Goal: Use online tool/utility: Utilize a website feature to perform a specific function

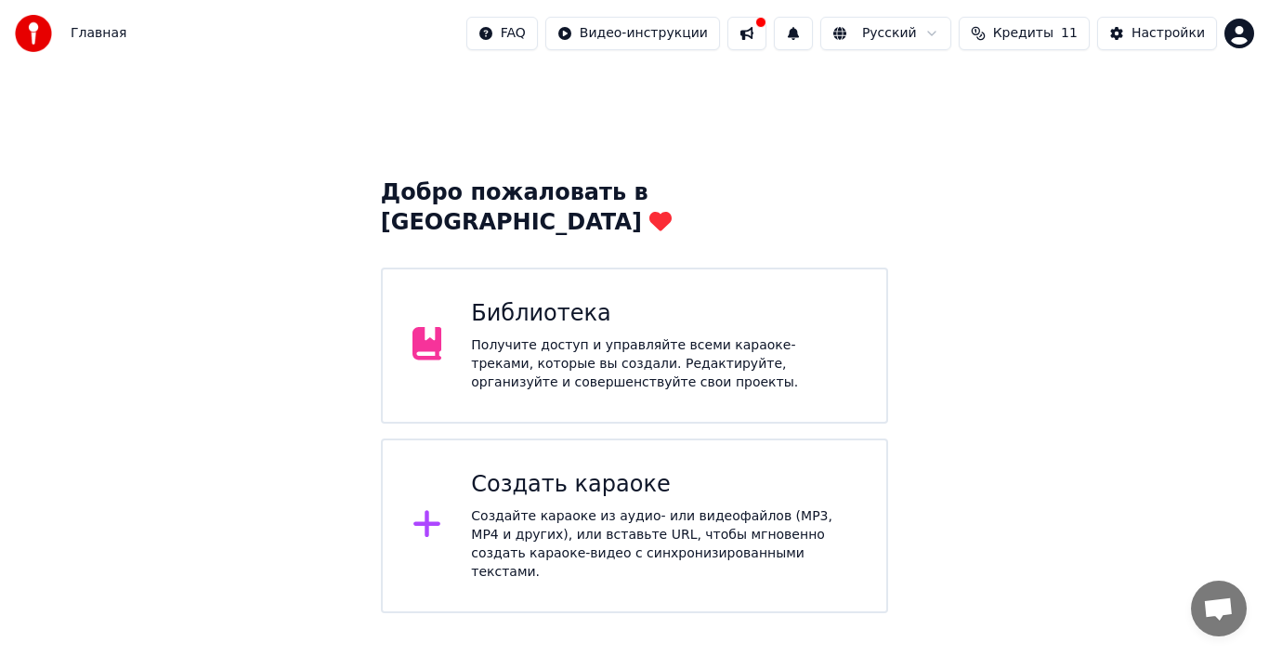
click at [710, 507] on div "Создайте караоке из аудио- или видеофайлов (MP3, MP4 и других), или вставьте UR…" at bounding box center [664, 544] width 386 height 74
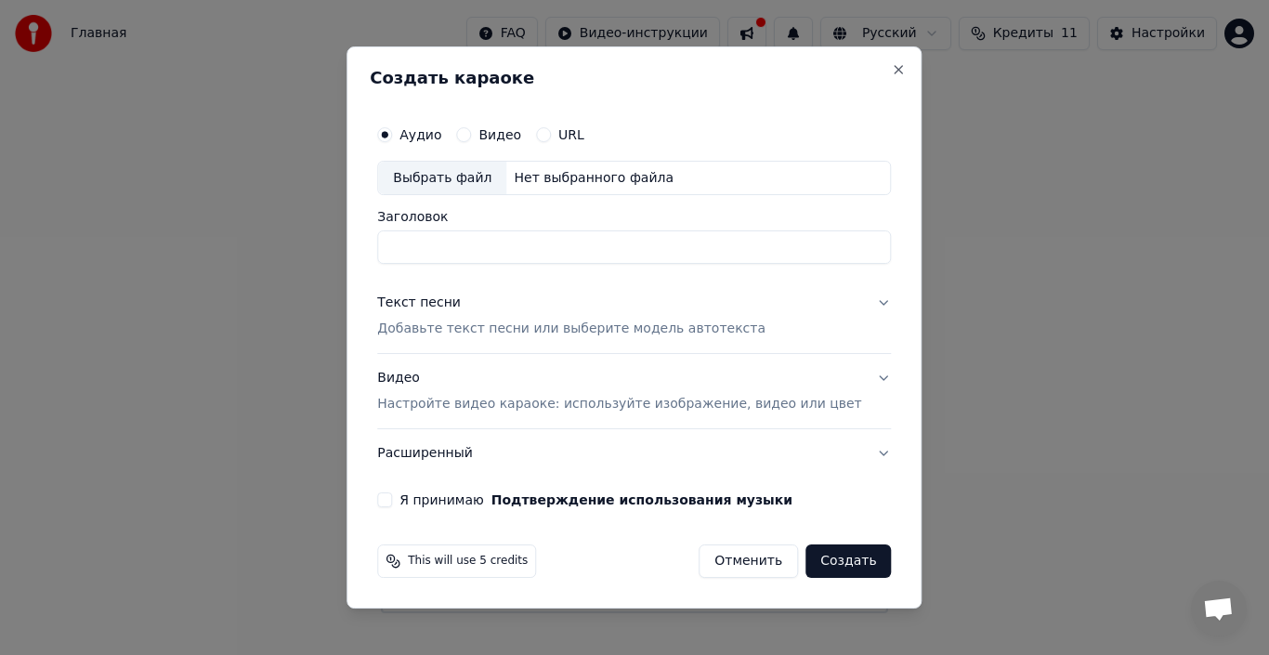
click at [473, 177] on div "Выбрать файл" at bounding box center [442, 178] width 128 height 33
type input "**********"
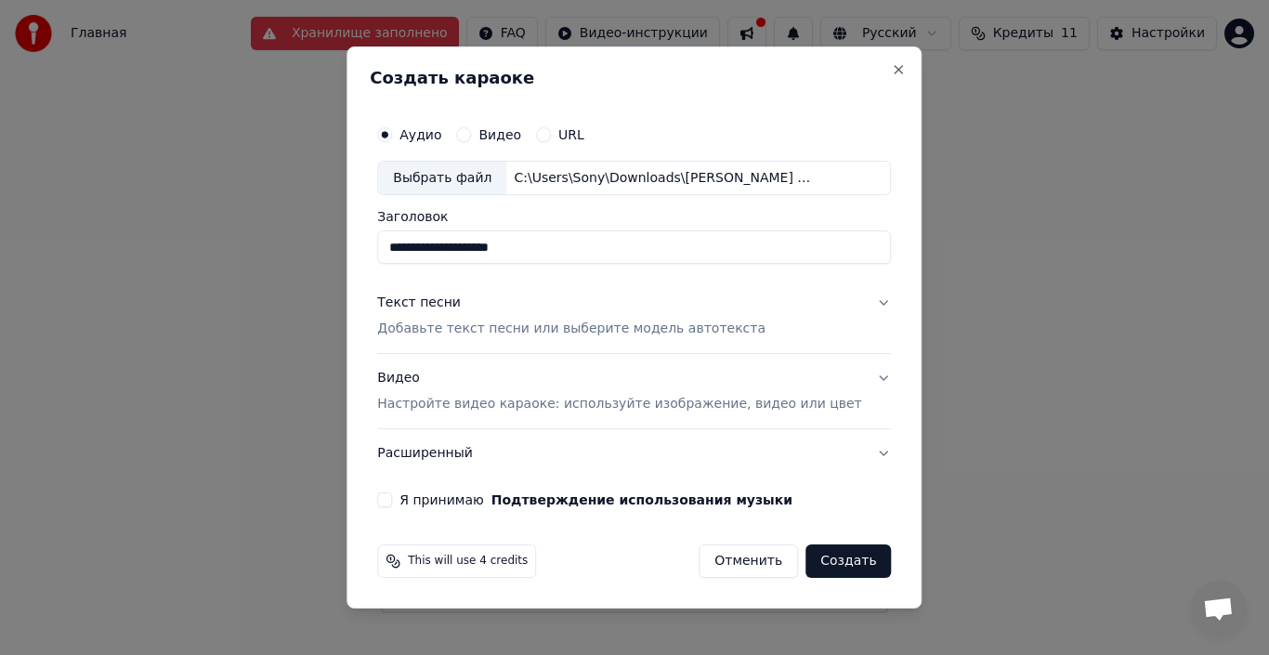
click at [849, 307] on button "Текст песни Добавьте текст песни или выберите модель автотекста" at bounding box center [634, 317] width 514 height 74
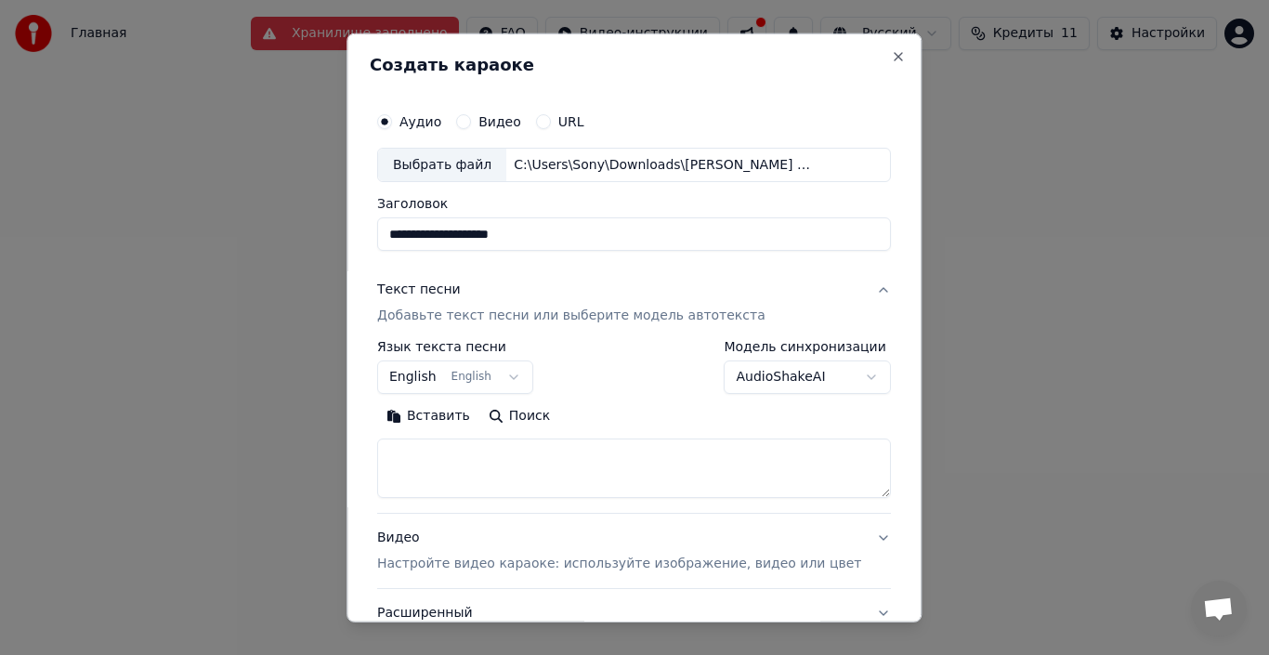
click at [491, 451] on textarea at bounding box center [634, 468] width 514 height 59
click at [469, 419] on button "Вставить" at bounding box center [428, 416] width 102 height 30
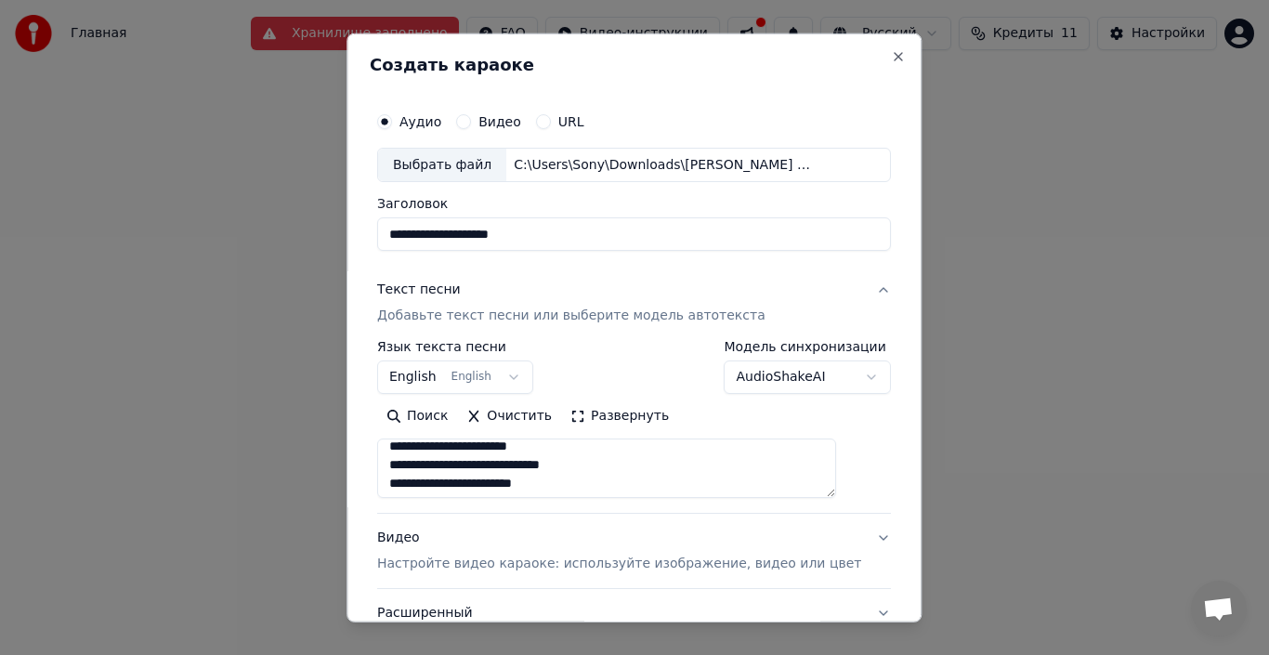
scroll to position [93, 0]
type textarea "**********"
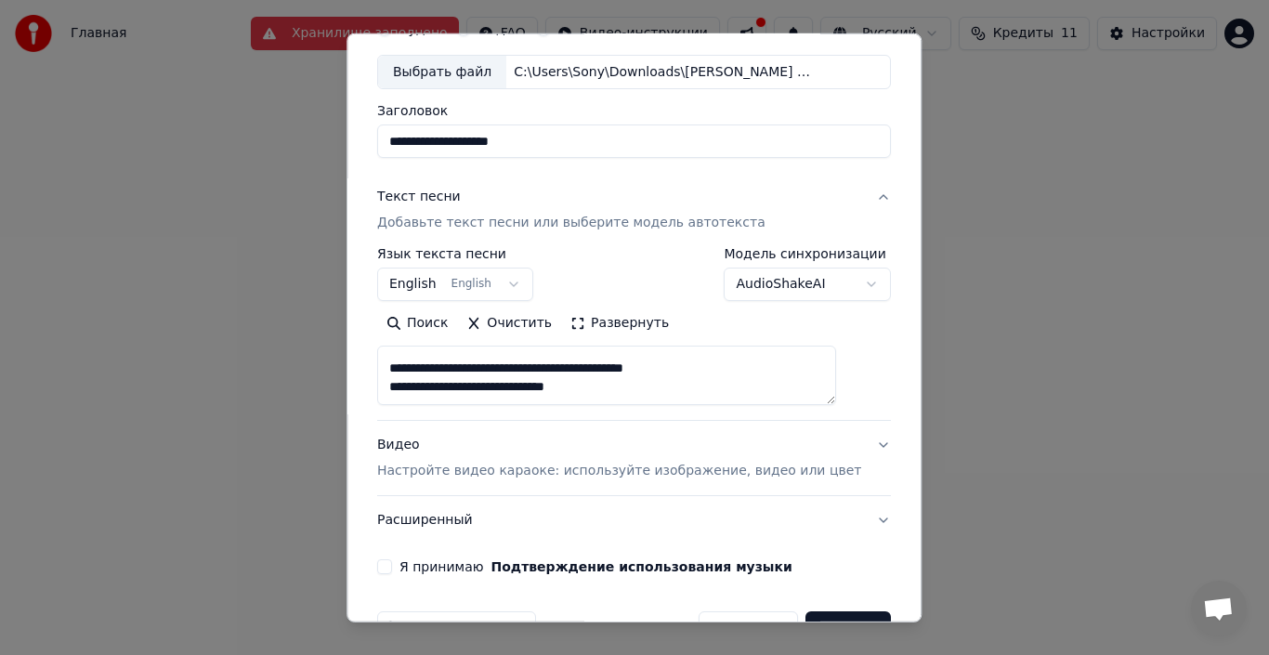
click at [601, 388] on textarea at bounding box center [606, 375] width 459 height 59
click at [538, 330] on button "Очистить" at bounding box center [510, 323] width 104 height 30
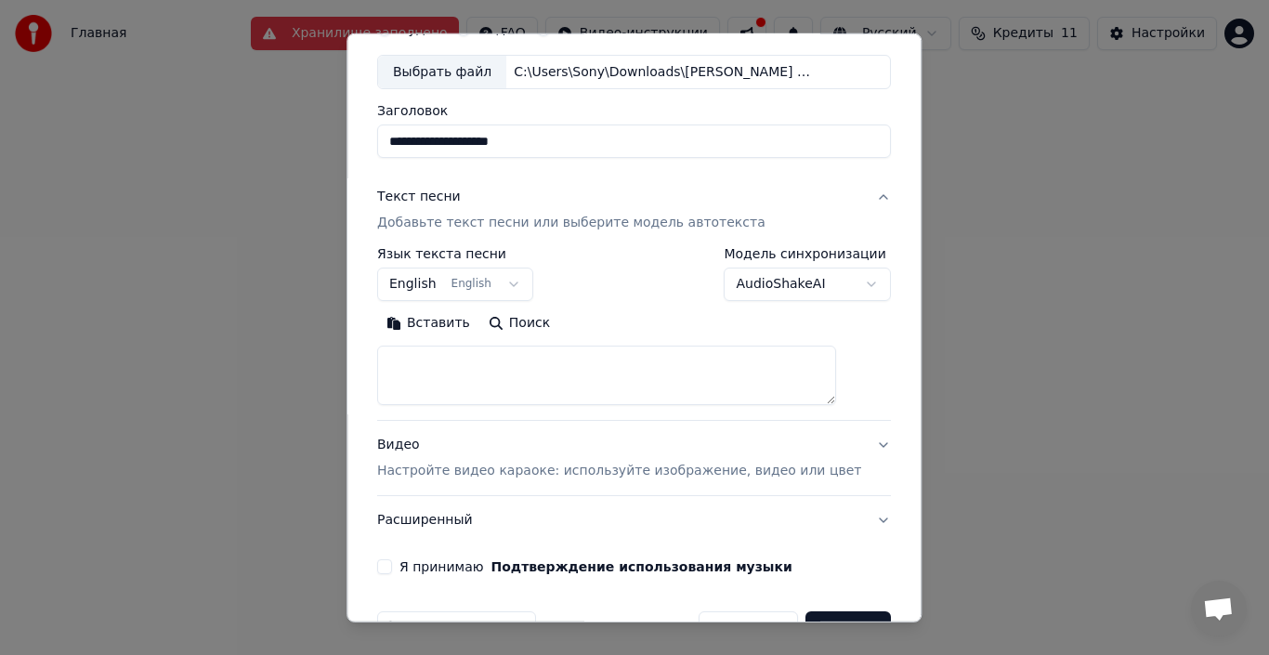
click at [440, 330] on button "Вставить" at bounding box center [428, 323] width 102 height 30
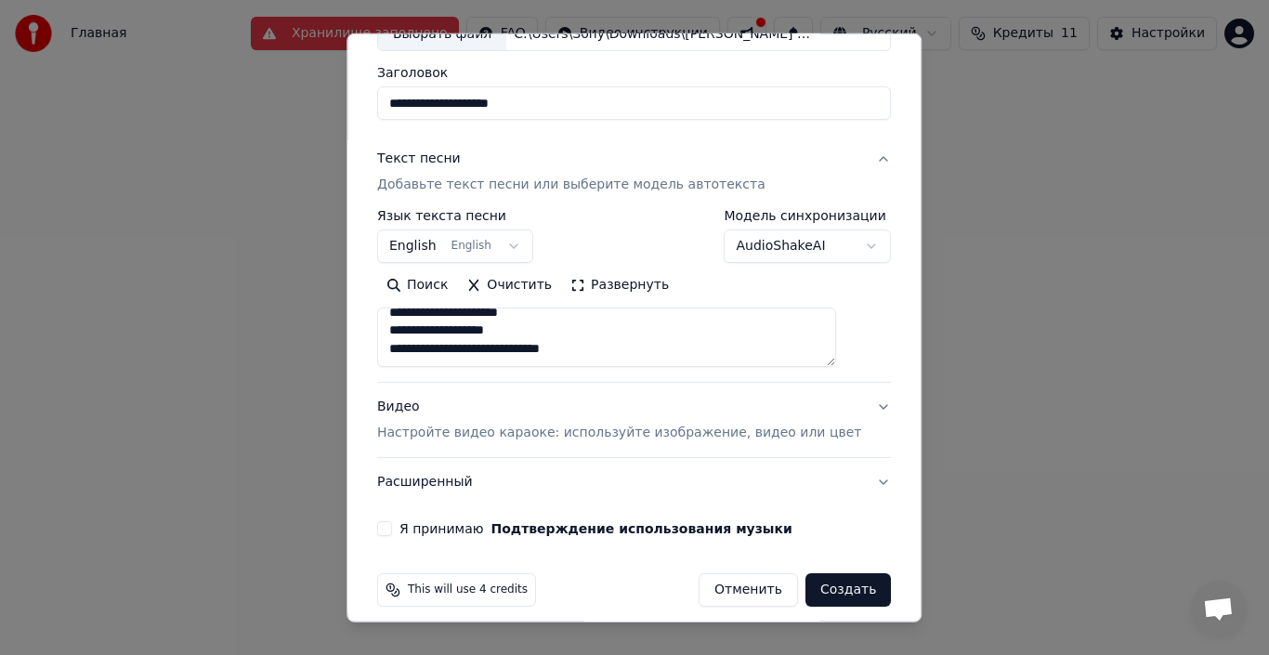
scroll to position [146, 0]
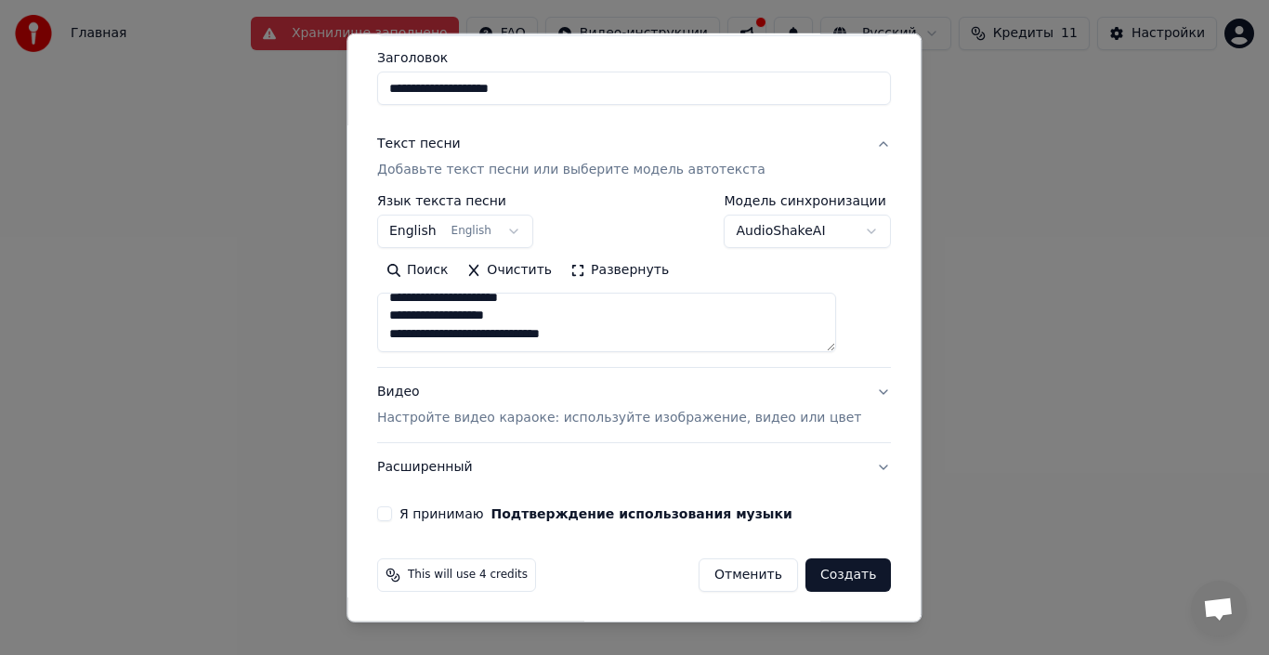
click at [396, 516] on div "**********" at bounding box center [634, 239] width 529 height 580
click at [392, 519] on button "Я принимаю Подтверждение использования музыки" at bounding box center [384, 513] width 15 height 15
click at [800, 428] on button "Видео Настройте видео караоке: используйте изображение, видео или цвет" at bounding box center [634, 405] width 514 height 74
type textarea "**********"
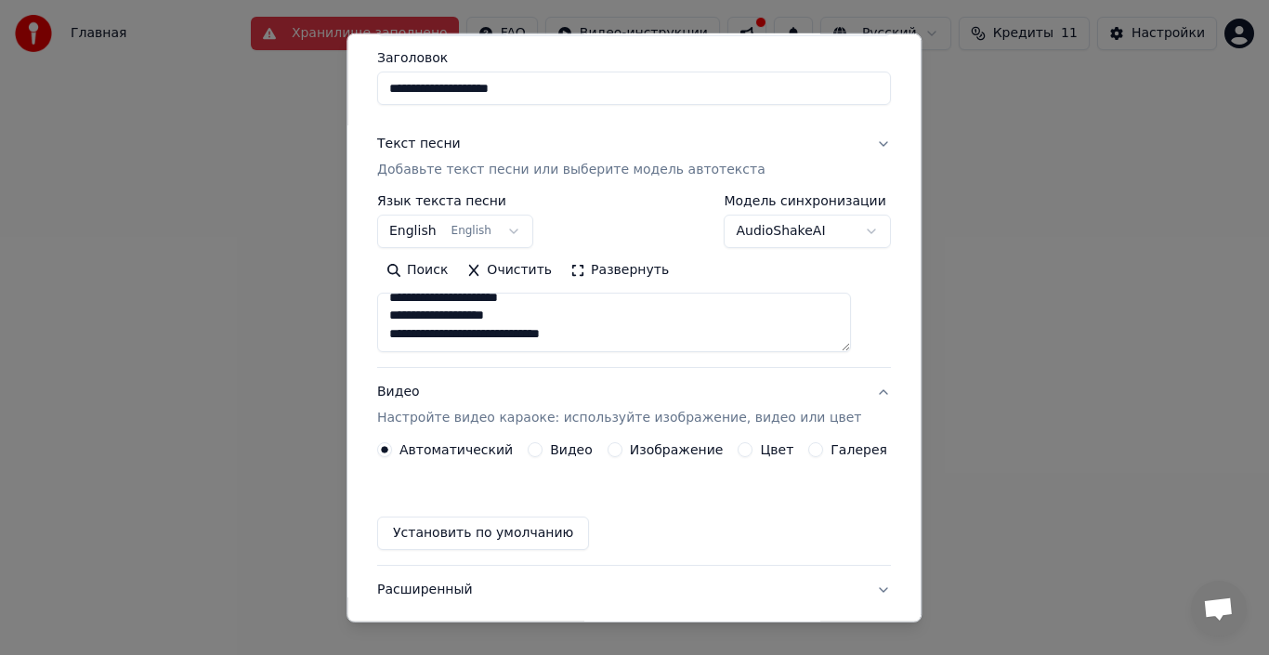
scroll to position [96, 0]
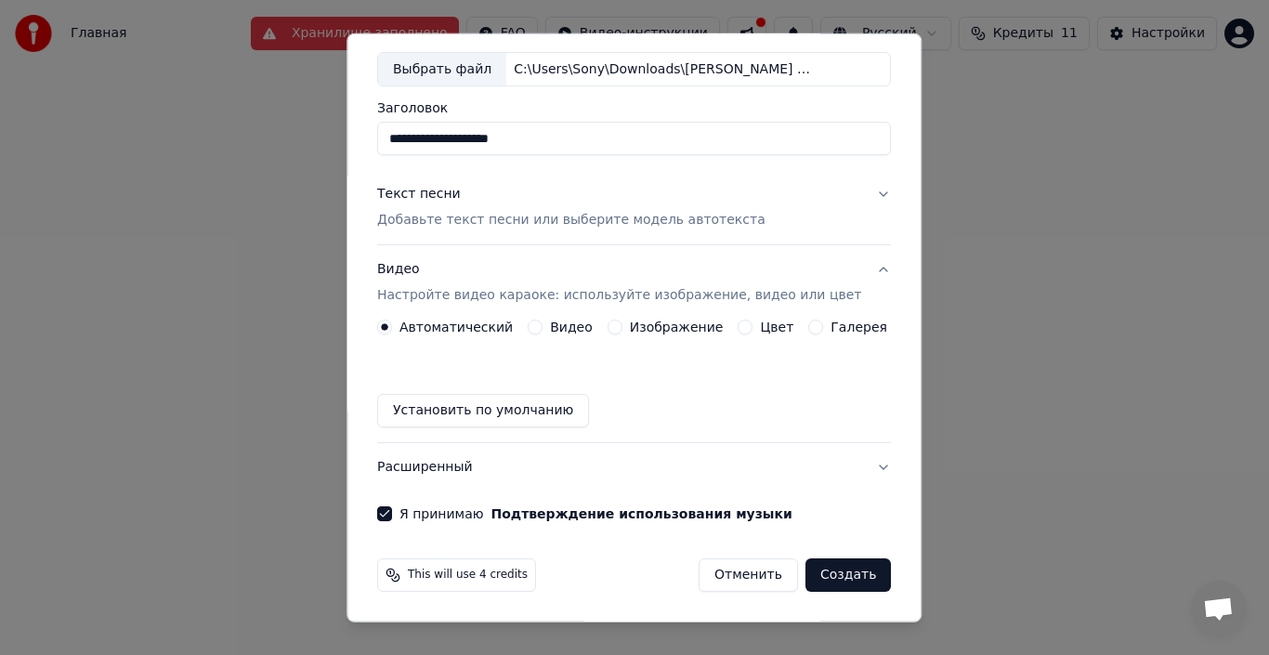
click at [797, 425] on div "Установить по умолчанию" at bounding box center [634, 410] width 514 height 33
click at [619, 337] on div "Автоматический Видео Изображение Цвет Галерея Установить по умолчанию" at bounding box center [634, 374] width 514 height 108
click at [614, 331] on button "Изображение" at bounding box center [615, 327] width 15 height 15
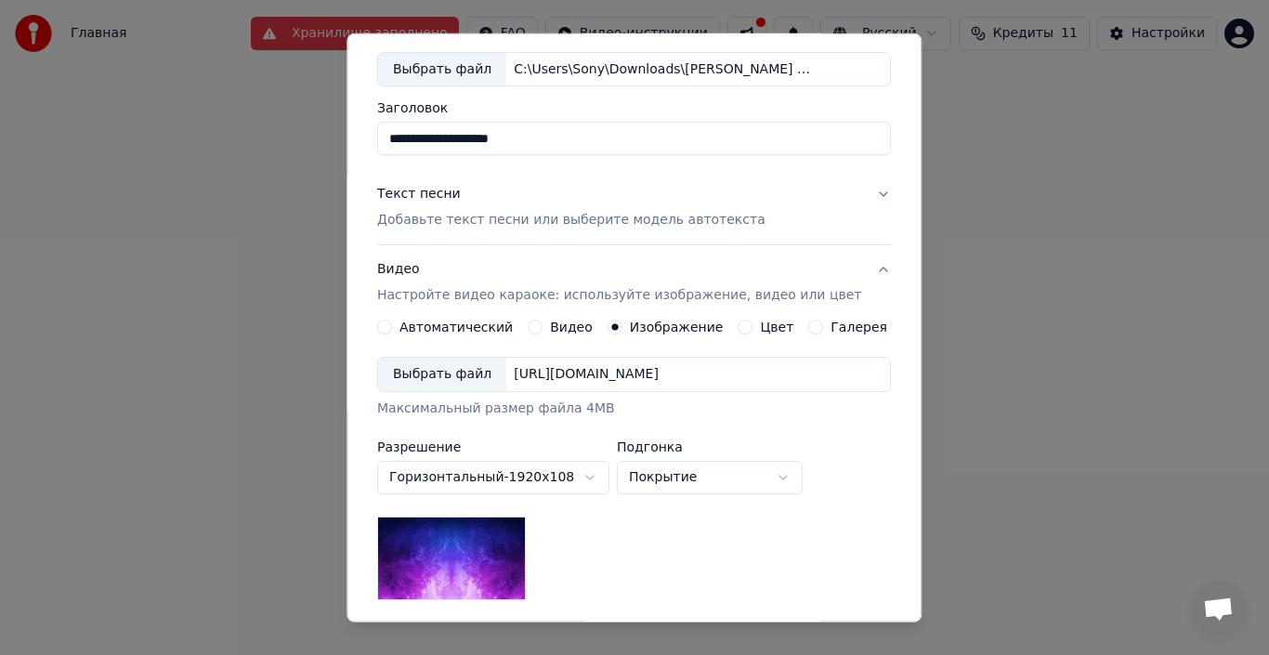
scroll to position [282, 0]
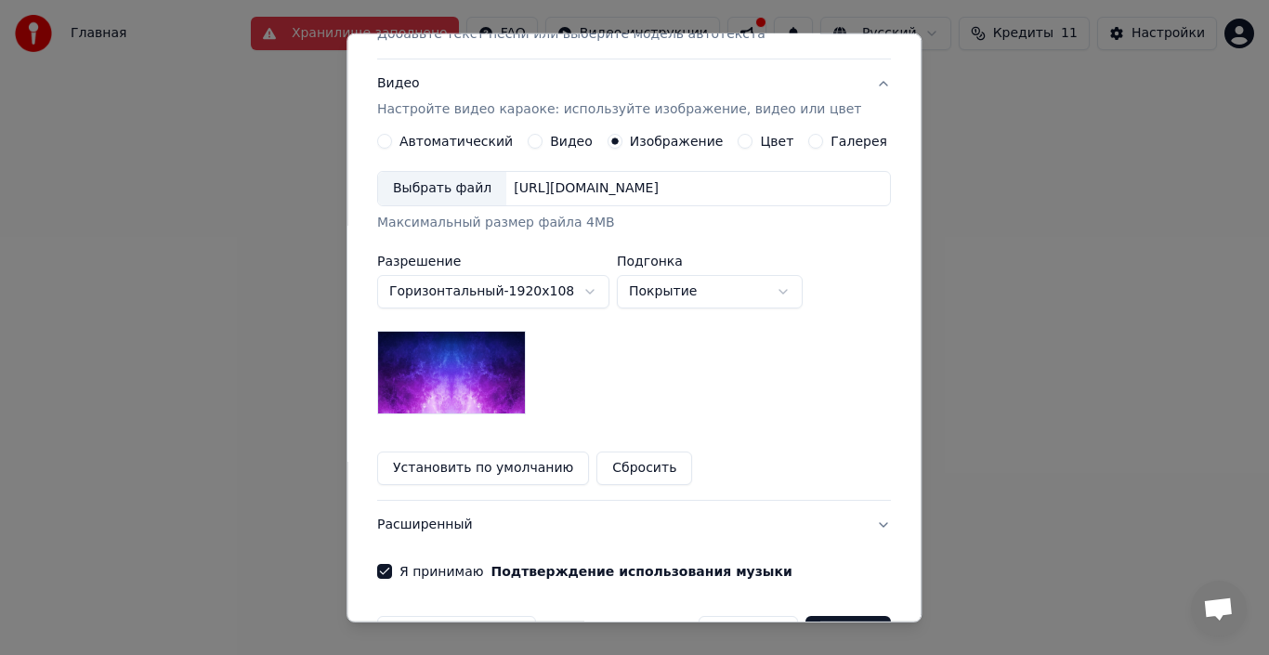
click at [456, 174] on div "Выбрать файл" at bounding box center [442, 188] width 128 height 33
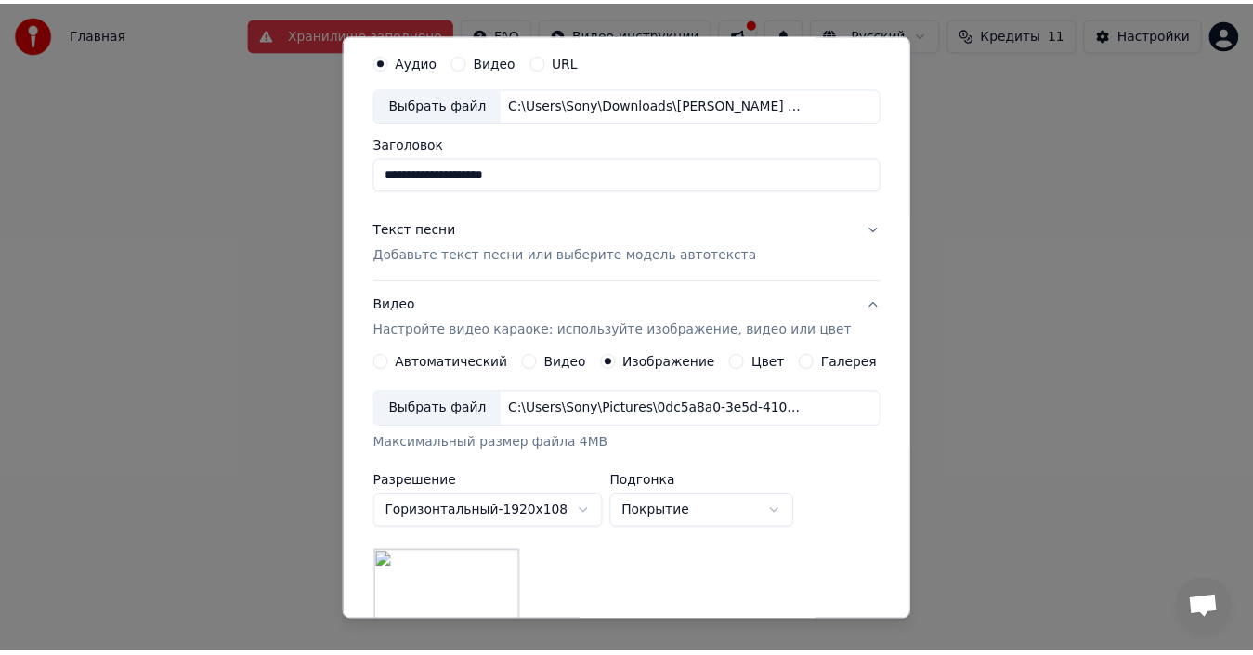
scroll to position [0, 0]
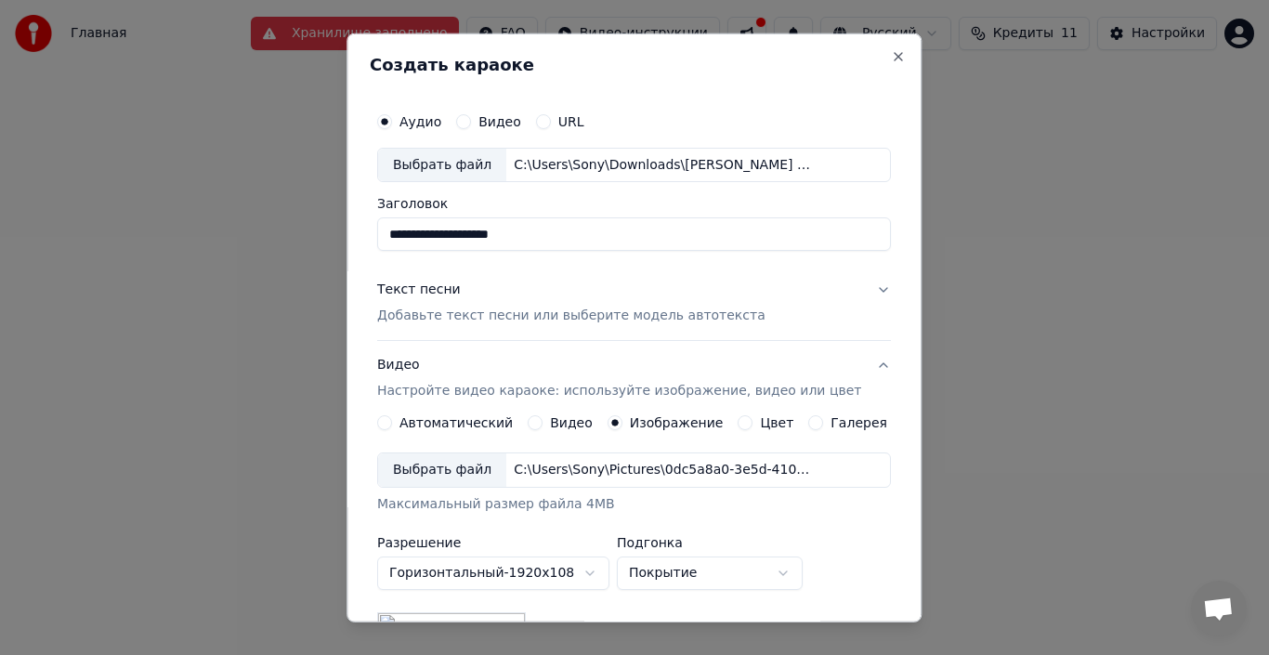
click at [701, 316] on p "Добавьте текст песни или выберите модель автотекста" at bounding box center [571, 316] width 388 height 19
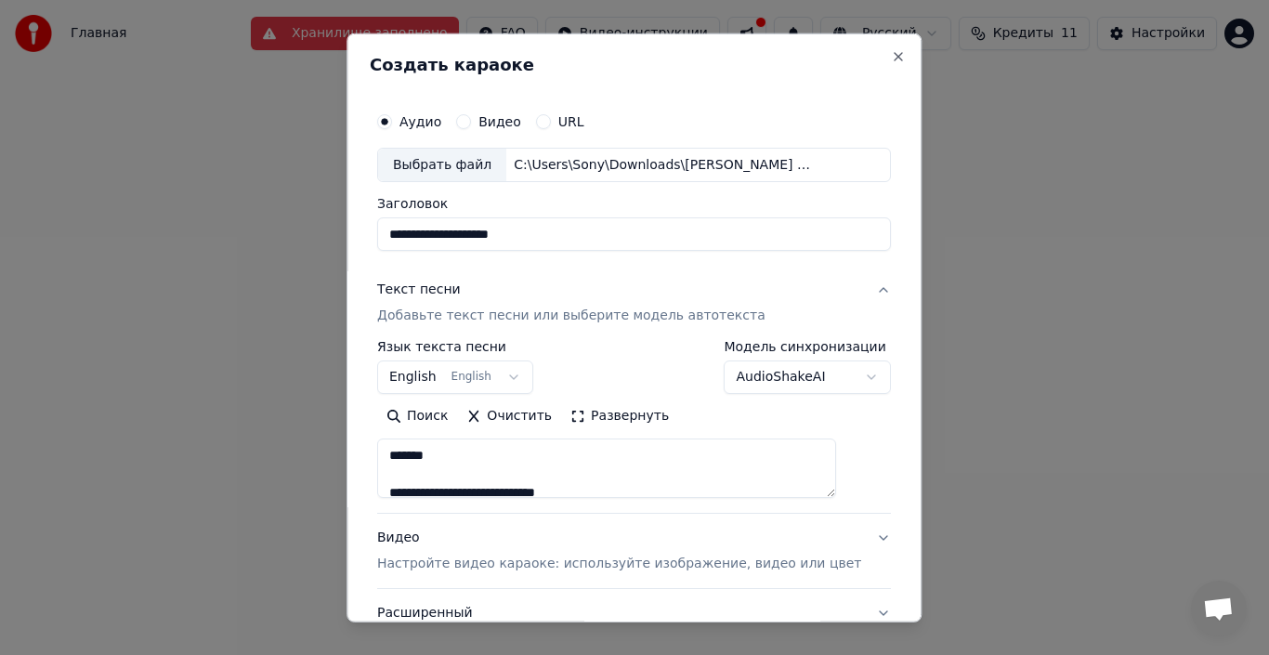
click at [703, 316] on p "Добавьте текст песни или выберите модель автотекста" at bounding box center [571, 316] width 388 height 19
type textarea "**********"
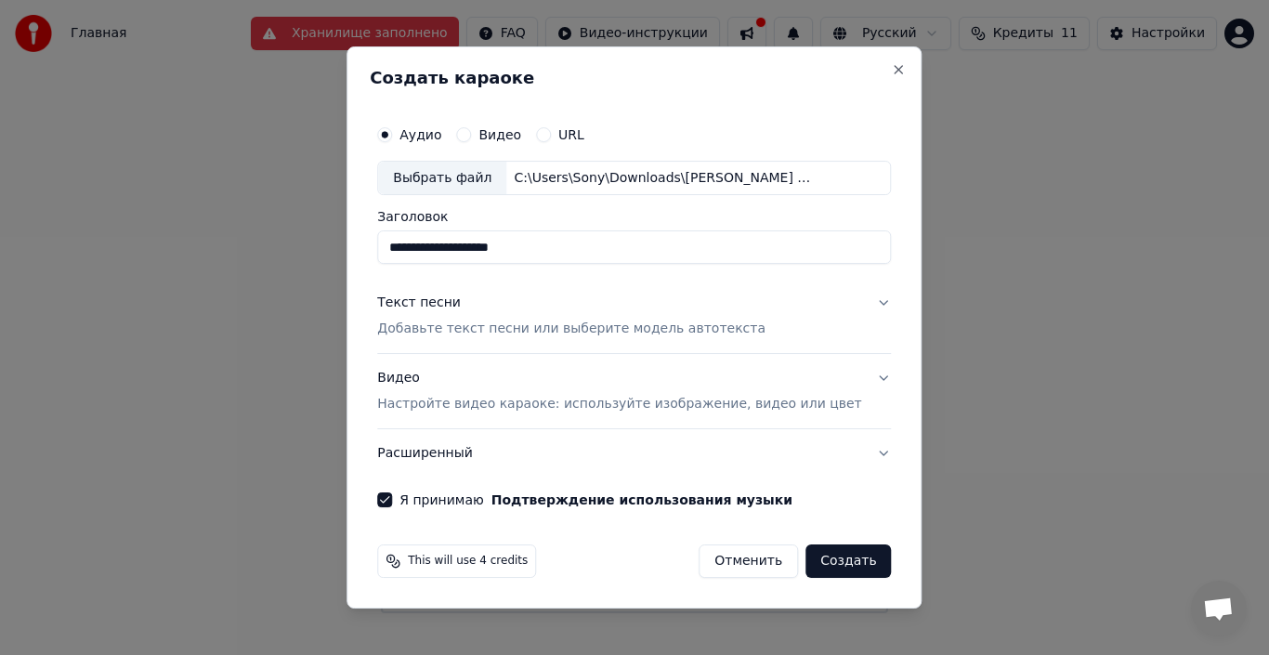
click at [675, 400] on p "Настройте видео караоке: используйте изображение, видео или цвет" at bounding box center [619, 404] width 484 height 19
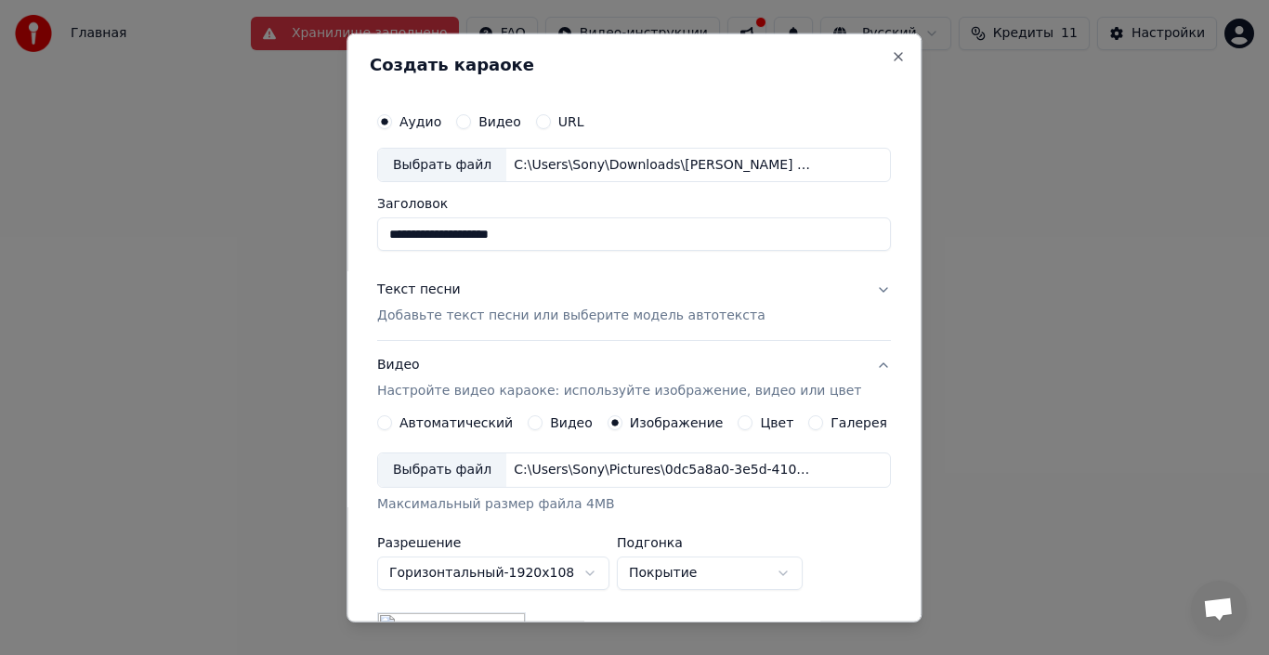
click at [675, 400] on p "Настройте видео караоке: используйте изображение, видео или цвет" at bounding box center [619, 391] width 484 height 19
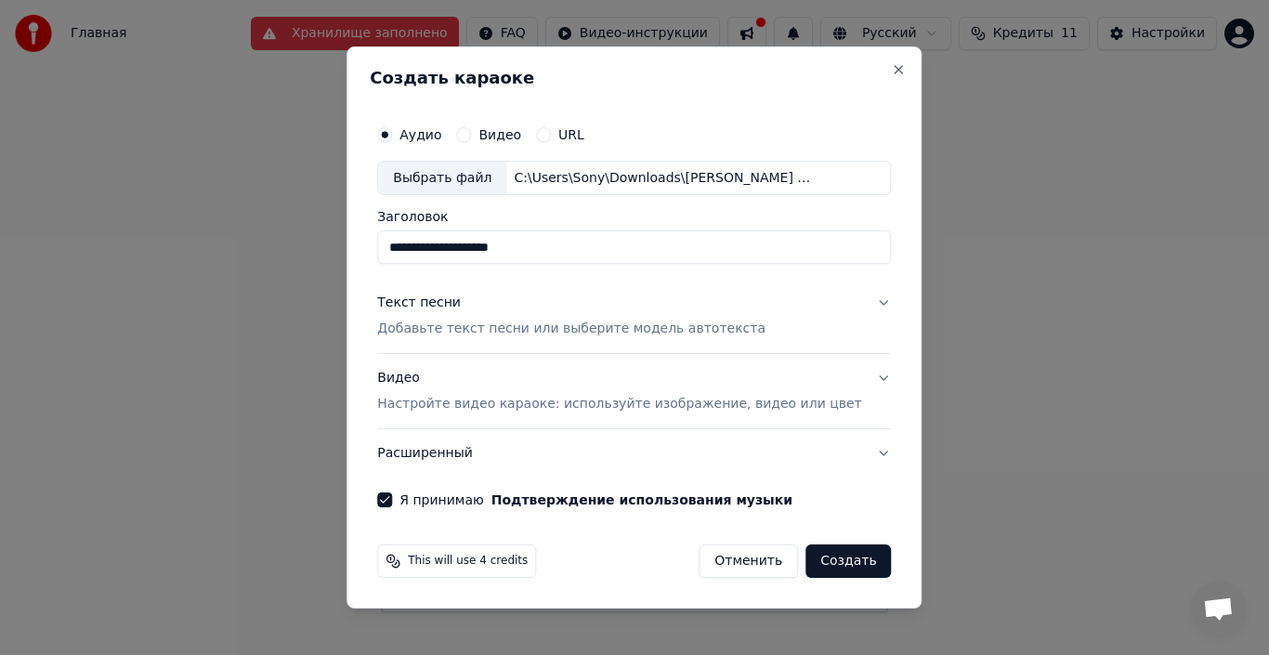
click at [826, 561] on button "Создать" at bounding box center [848, 560] width 85 height 33
